Goal: Find specific page/section: Find specific page/section

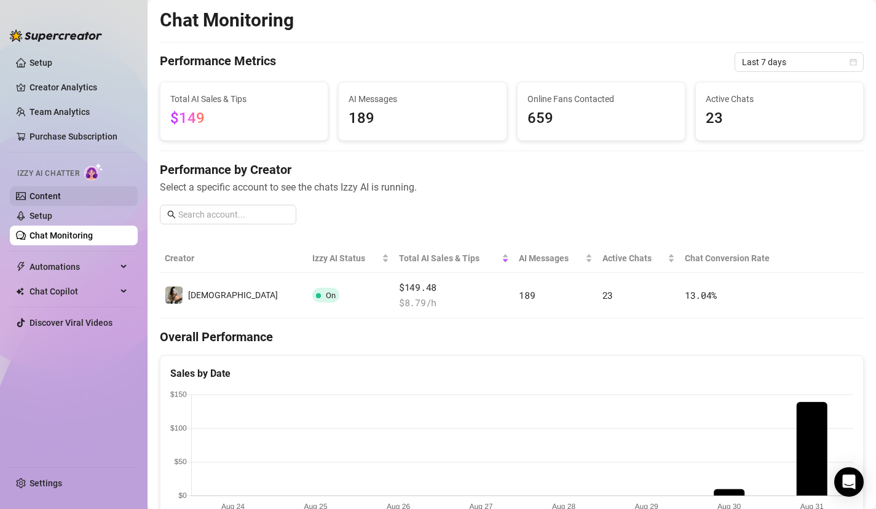
click at [61, 197] on link "Content" at bounding box center [44, 196] width 31 height 10
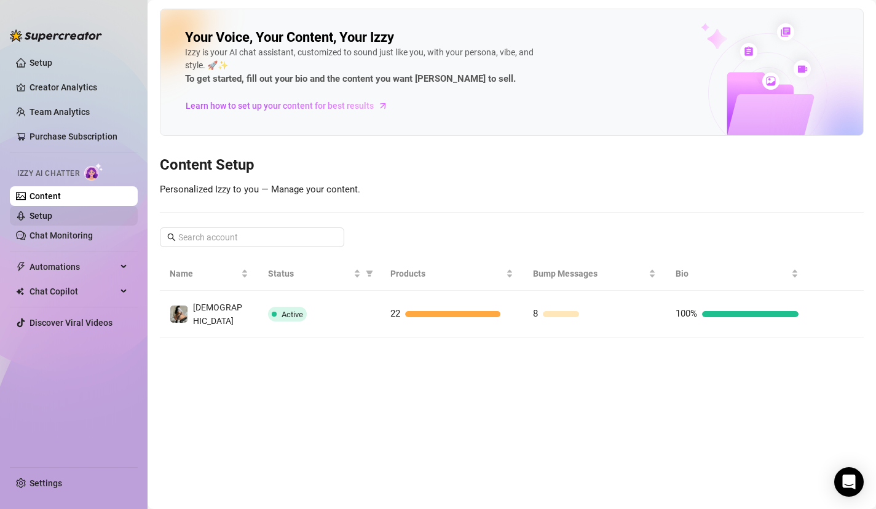
click at [52, 216] on link "Setup" at bounding box center [40, 216] width 23 height 10
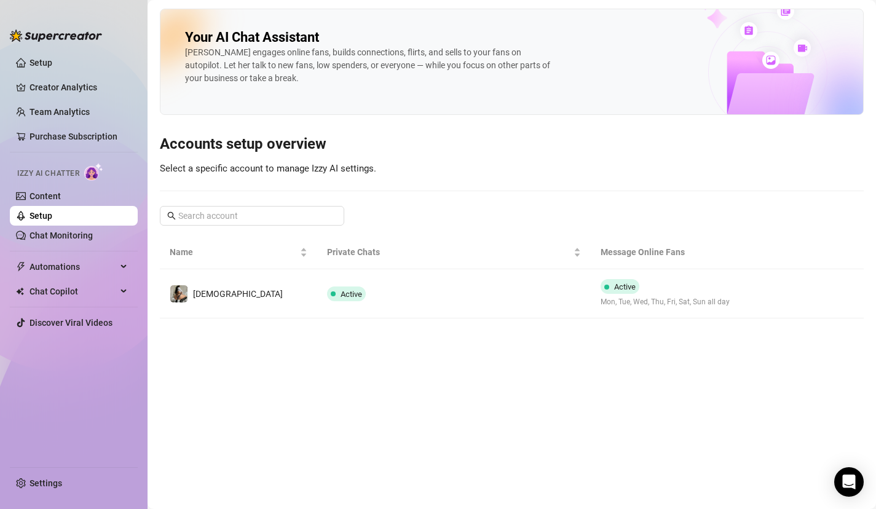
click at [60, 250] on ul "Setup Creator Analytics Team Analytics Purchase Subscription Izzy AI Chatter Co…" at bounding box center [74, 254] width 128 height 413
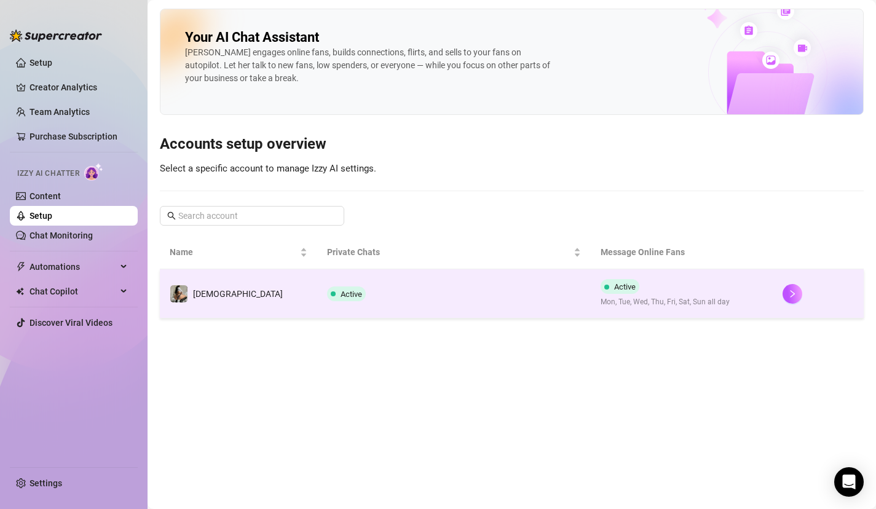
click at [331, 296] on span at bounding box center [333, 293] width 5 height 5
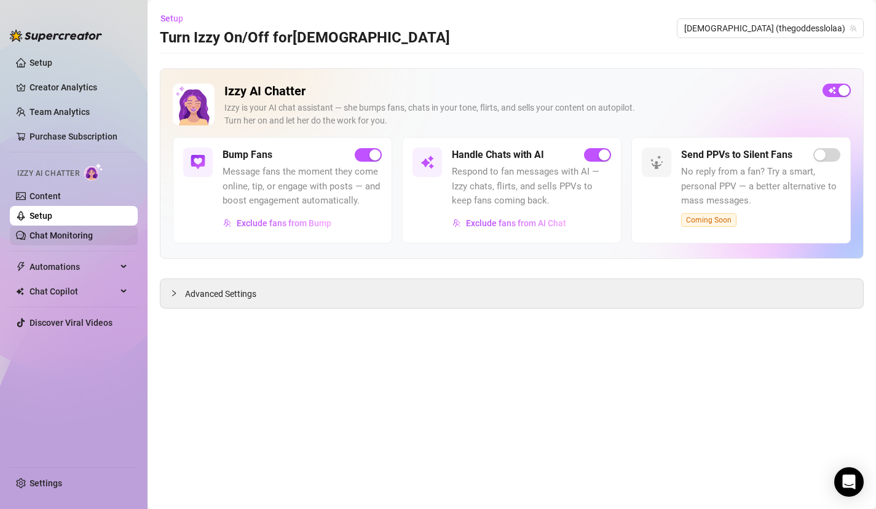
click at [72, 234] on link "Chat Monitoring" at bounding box center [60, 235] width 63 height 10
